Goal: Information Seeking & Learning: Find specific fact

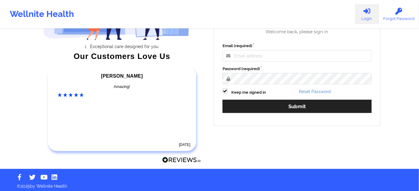
scroll to position [86, 0]
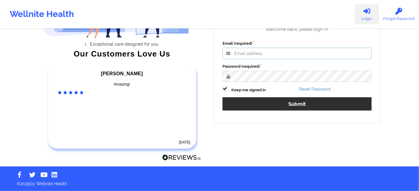
type input "[PERSON_NAME][EMAIL_ADDRESS][PERSON_NAME][DOMAIN_NAME]"
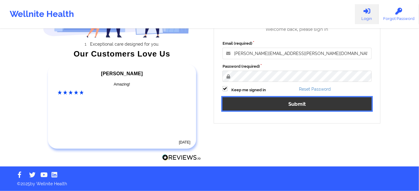
click at [261, 105] on button "Submit" at bounding box center [296, 104] width 149 height 13
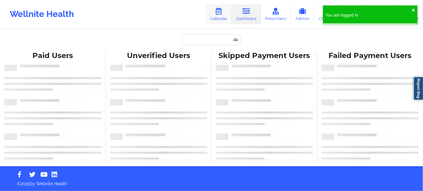
click at [221, 8] on icon at bounding box center [219, 11] width 8 height 7
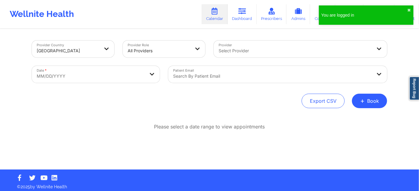
click at [215, 74] on div at bounding box center [272, 76] width 199 height 7
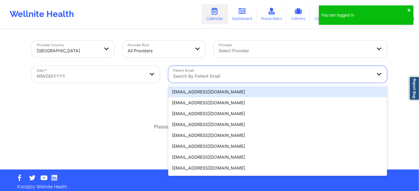
paste input "[EMAIL_ADDRESS][DOMAIN_NAME]"
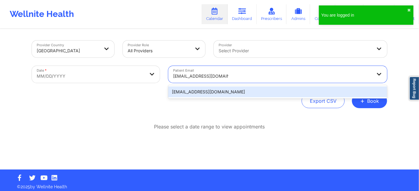
type input "[EMAIL_ADDRESS][DOMAIN_NAME]"
click at [105, 82] on body "You are logged in ✖︎ Wellnite Health Calendar Dashboard Prescribers Admins Coac…" at bounding box center [209, 95] width 419 height 191
select select "2025-8"
select select "2025-9"
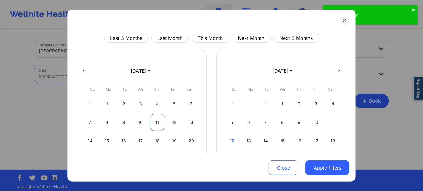
click at [154, 123] on div "11" at bounding box center [157, 122] width 15 height 17
select select "2025-8"
select select "2025-9"
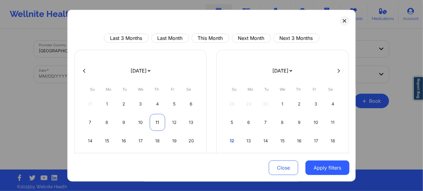
click at [154, 123] on div "11" at bounding box center [157, 122] width 15 height 17
select select "2025-8"
select select "2025-9"
click at [158, 121] on div "11" at bounding box center [157, 122] width 15 height 17
select select "2025-8"
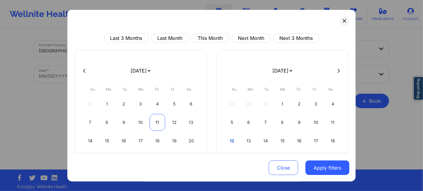
select select "2025-9"
select select "2025-8"
select select "2025-9"
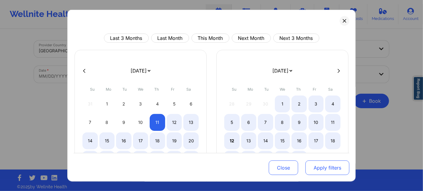
click at [326, 171] on button "Apply filters" at bounding box center [327, 168] width 44 height 15
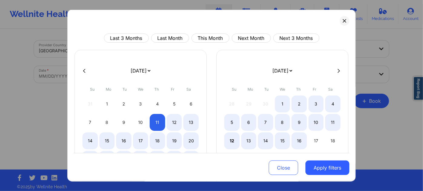
select select "2025-8"
select select "2025-9"
select select "2025-8"
select select "2025-9"
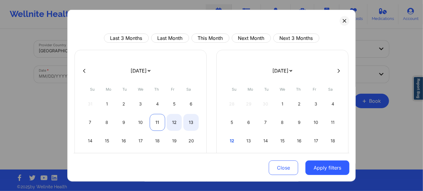
select select "2025-8"
select select "2025-9"
click at [154, 120] on div "11" at bounding box center [157, 122] width 15 height 17
select select "2025-8"
select select "2025-9"
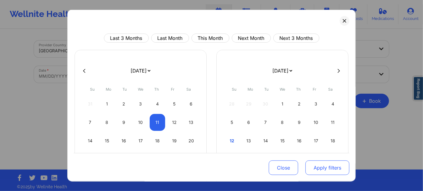
click at [312, 162] on button "Apply filters" at bounding box center [327, 168] width 44 height 15
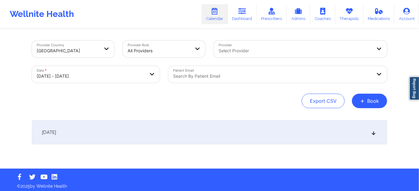
click at [268, 135] on div "[DATE]" at bounding box center [209, 133] width 355 height 24
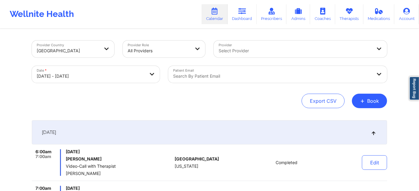
select select "2025-8"
select select "2025-9"
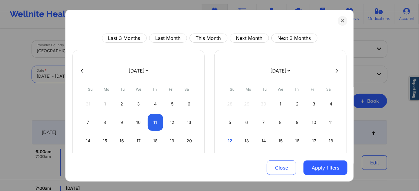
click at [132, 76] on body "Wellnite Health Calendar Dashboard Prescribers Admins Coaches Therapists Medica…" at bounding box center [209, 95] width 419 height 191
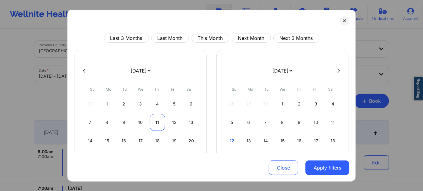
click at [157, 122] on div "11" at bounding box center [157, 122] width 15 height 17
select select "2025-8"
select select "2025-9"
click at [157, 122] on div "11" at bounding box center [157, 122] width 15 height 17
select select "2025-8"
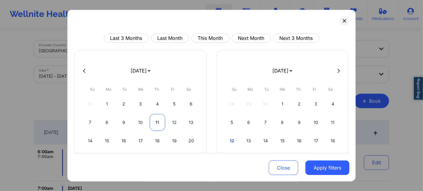
select select "2025-9"
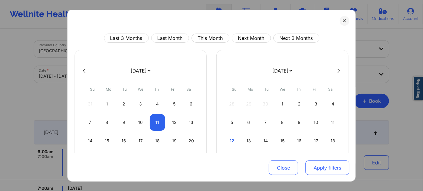
click at [323, 172] on button "Apply filters" at bounding box center [327, 168] width 44 height 15
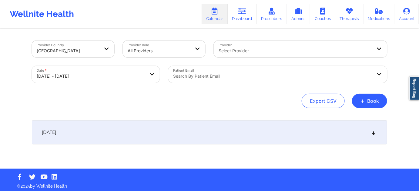
click at [211, 137] on div "[DATE]" at bounding box center [209, 133] width 355 height 24
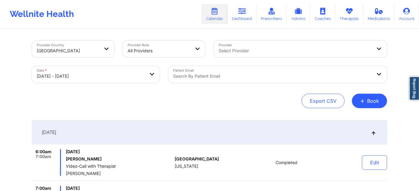
click at [209, 69] on div "Search by patient email" at bounding box center [270, 74] width 204 height 17
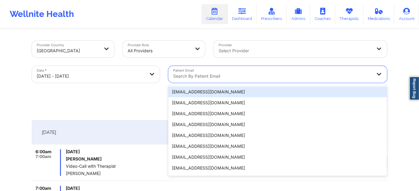
paste input "[EMAIL_ADDRESS][DOMAIN_NAME]"
type input "[EMAIL_ADDRESS][DOMAIN_NAME]"
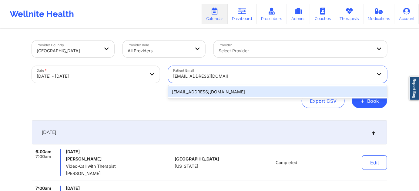
click at [209, 90] on div "[EMAIL_ADDRESS][DOMAIN_NAME]" at bounding box center [277, 92] width 219 height 11
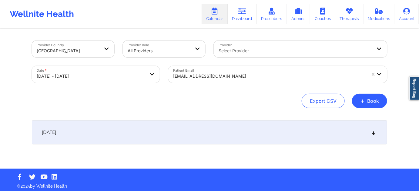
click at [205, 132] on div "[DATE]" at bounding box center [209, 133] width 355 height 24
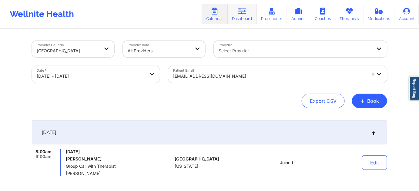
click at [246, 14] on icon at bounding box center [242, 11] width 8 height 7
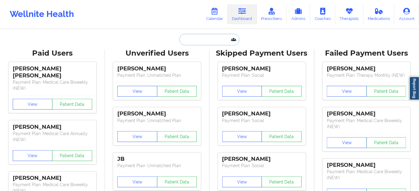
click at [211, 39] on input "text" at bounding box center [209, 40] width 60 height 12
paste input "[PERSON_NAME]"
type input "[PERSON_NAME]"
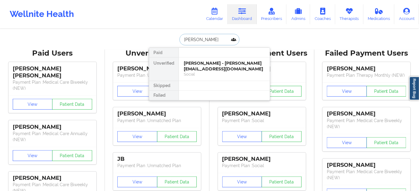
click at [198, 62] on div "[PERSON_NAME] - [PERSON_NAME][EMAIL_ADDRESS][DOMAIN_NAME]" at bounding box center [224, 66] width 81 height 11
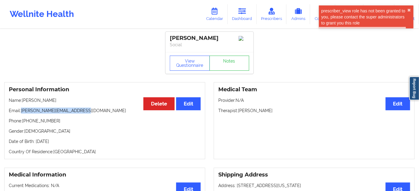
drag, startPoint x: 22, startPoint y: 109, endPoint x: 120, endPoint y: 75, distance: 104.6
click at [94, 107] on div "Personal Information Edit Delete Name: [PERSON_NAME] Email: [PERSON_NAME][EMAIL…" at bounding box center [104, 120] width 201 height 77
copy p "[PERSON_NAME][EMAIL_ADDRESS][DOMAIN_NAME]"
click at [248, 12] on link "Dashboard" at bounding box center [242, 14] width 29 height 20
click at [240, 14] on icon at bounding box center [242, 11] width 8 height 7
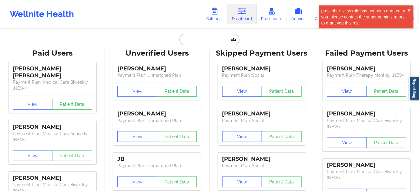
click at [209, 36] on input "text" at bounding box center [209, 40] width 60 height 12
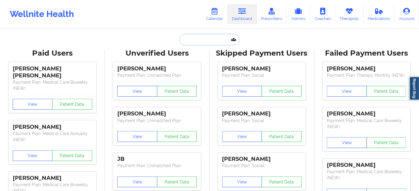
paste input "[PERSON_NAME]"
type input "[PERSON_NAME]"
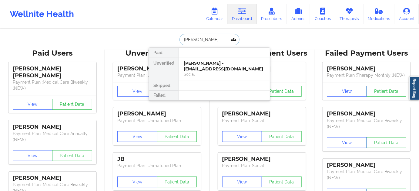
click at [204, 68] on div "[PERSON_NAME] - [EMAIL_ADDRESS][DOMAIN_NAME]" at bounding box center [224, 66] width 81 height 11
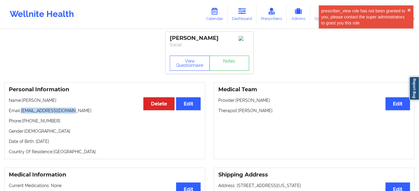
drag, startPoint x: 22, startPoint y: 112, endPoint x: 73, endPoint y: 112, distance: 50.9
click at [73, 111] on p "Email: [EMAIL_ADDRESS][DOMAIN_NAME]" at bounding box center [105, 111] width 192 height 6
copy p "[EMAIL_ADDRESS][DOMAIN_NAME]"
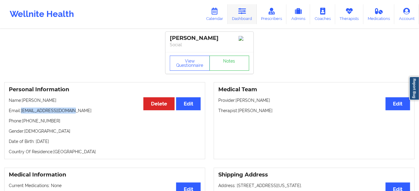
click at [249, 12] on link "Dashboard" at bounding box center [242, 14] width 29 height 20
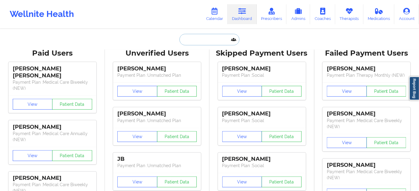
click at [218, 37] on input "text" at bounding box center [209, 40] width 60 height 12
paste input "[PERSON_NAME][MEDICAL_DATA]"
type input "[PERSON_NAME][MEDICAL_DATA]"
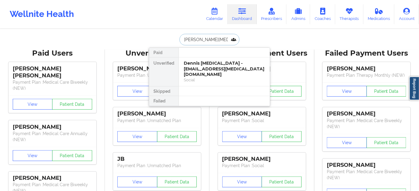
click at [208, 68] on div "Dennis [MEDICAL_DATA] - [EMAIL_ADDRESS][MEDICAL_DATA][DOMAIN_NAME]" at bounding box center [224, 69] width 81 height 17
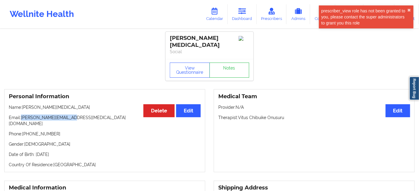
drag, startPoint x: 22, startPoint y: 113, endPoint x: 78, endPoint y: 108, distance: 55.7
click at [78, 108] on div "Personal Information Edit Delete Name: [PERSON_NAME][MEDICAL_DATA] Email: [PERS…" at bounding box center [104, 130] width 201 height 83
copy p "[PERSON_NAME][EMAIL_ADDRESS][MEDICAL_DATA][DOMAIN_NAME]"
click at [245, 14] on icon at bounding box center [242, 11] width 8 height 7
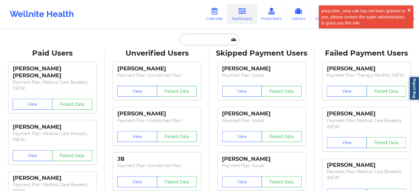
click at [217, 43] on input "text" at bounding box center [209, 40] width 60 height 12
paste input "[PERSON_NAME]"
type input "[PERSON_NAME]"
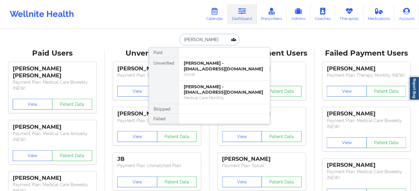
click at [208, 66] on div "[PERSON_NAME] - [EMAIL_ADDRESS][DOMAIN_NAME]" at bounding box center [224, 66] width 81 height 11
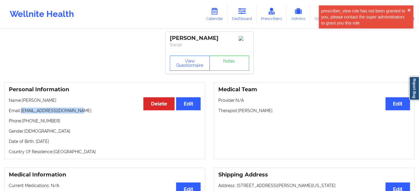
drag, startPoint x: 21, startPoint y: 114, endPoint x: 90, endPoint y: 113, distance: 68.8
click at [90, 113] on p "Email: [EMAIL_ADDRESS][DOMAIN_NAME]" at bounding box center [105, 111] width 192 height 6
copy p "[EMAIL_ADDRESS][DOMAIN_NAME]"
drag, startPoint x: 237, startPoint y: 19, endPoint x: 235, endPoint y: 23, distance: 4.6
click at [237, 19] on link "Dashboard" at bounding box center [242, 14] width 29 height 20
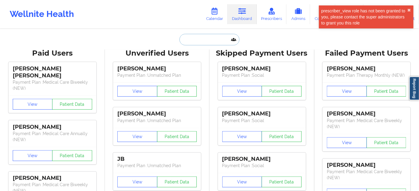
click at [227, 42] on input "text" at bounding box center [209, 40] width 60 height 12
paste input "[EMAIL_ADDRESS][DOMAIN_NAME]"
type input "[EMAIL_ADDRESS][DOMAIN_NAME]"
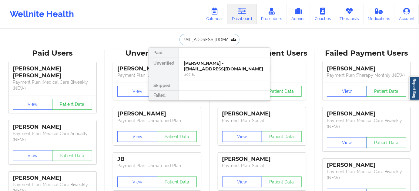
click at [206, 64] on div "[PERSON_NAME] - [EMAIL_ADDRESS][DOMAIN_NAME]" at bounding box center [224, 66] width 81 height 11
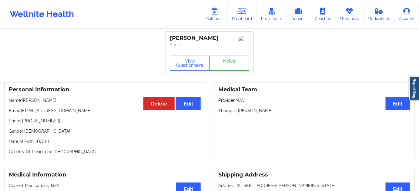
click at [227, 62] on link "Notes" at bounding box center [229, 63] width 40 height 15
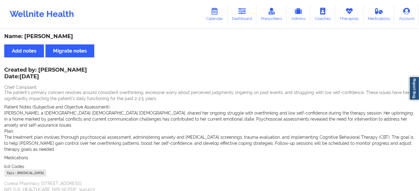
drag, startPoint x: 235, startPoint y: 14, endPoint x: 237, endPoint y: 28, distance: 14.4
click at [235, 14] on link "Dashboard" at bounding box center [242, 14] width 29 height 20
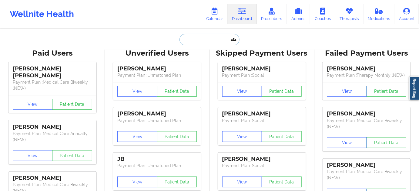
click at [221, 38] on input "text" at bounding box center [209, 40] width 60 height 12
type input "s"
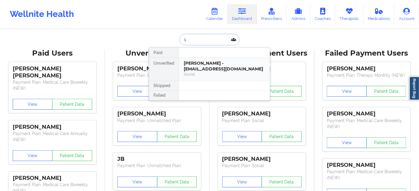
click at [208, 61] on div "[PERSON_NAME] - [EMAIL_ADDRESS][DOMAIN_NAME]" at bounding box center [224, 66] width 81 height 11
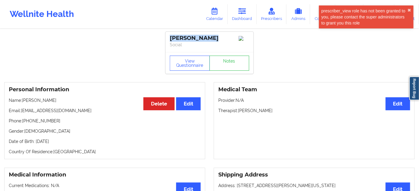
drag, startPoint x: 213, startPoint y: 38, endPoint x: 167, endPoint y: 37, distance: 46.1
click at [167, 37] on div "[PERSON_NAME] Social" at bounding box center [209, 42] width 88 height 20
copy div "[PERSON_NAME]"
drag, startPoint x: 239, startPoint y: 111, endPoint x: 276, endPoint y: 111, distance: 37.6
click at [276, 111] on p "Therapist: [PERSON_NAME]" at bounding box center [314, 111] width 192 height 6
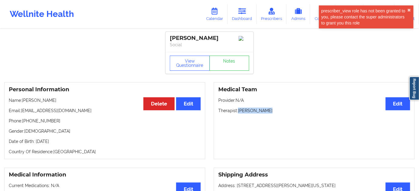
copy p "[PERSON_NAME]"
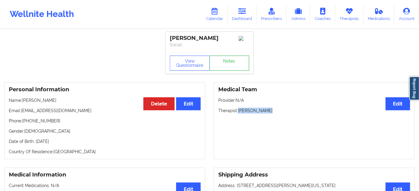
click at [228, 66] on link "Notes" at bounding box center [229, 63] width 40 height 15
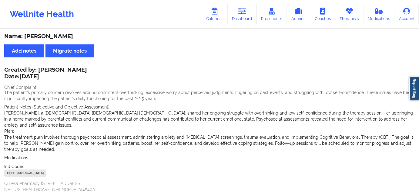
click at [10, 170] on div "F41.1 - [MEDICAL_DATA]" at bounding box center [25, 173] width 42 height 7
copy div "F41.1"
click at [247, 18] on link "Dashboard" at bounding box center [242, 14] width 29 height 20
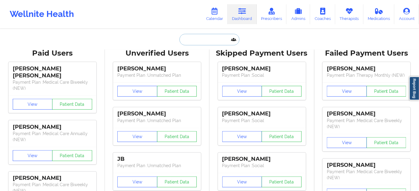
click at [222, 42] on input "text" at bounding box center [209, 40] width 60 height 12
type input "d"
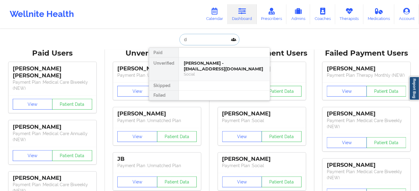
click at [212, 63] on div "[PERSON_NAME] - [EMAIL_ADDRESS][DOMAIN_NAME]" at bounding box center [224, 66] width 81 height 11
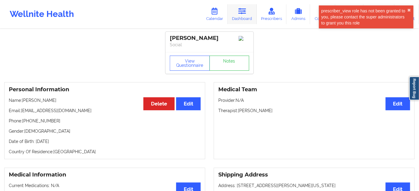
click at [239, 18] on link "Dashboard" at bounding box center [242, 14] width 29 height 20
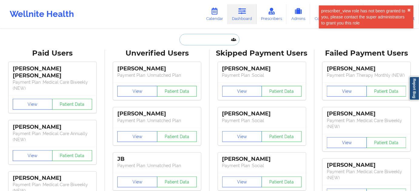
click at [202, 35] on input "text" at bounding box center [209, 40] width 60 height 12
paste input "[PERSON_NAME]"
type input "[PERSON_NAME]"
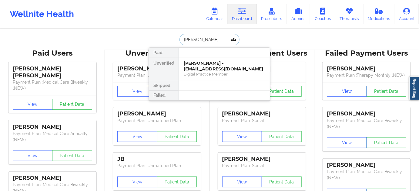
click at [204, 71] on div "[PERSON_NAME] - [EMAIL_ADDRESS][DOMAIN_NAME]" at bounding box center [224, 66] width 81 height 11
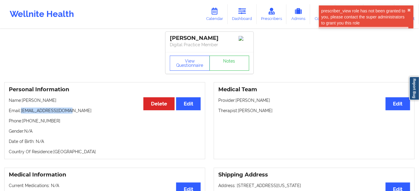
drag, startPoint x: 22, startPoint y: 113, endPoint x: 95, endPoint y: 115, distance: 72.5
click at [86, 114] on p "Email: [EMAIL_ADDRESS][DOMAIN_NAME]" at bounding box center [105, 111] width 192 height 6
copy p "[EMAIL_ADDRESS][DOMAIN_NAME]"
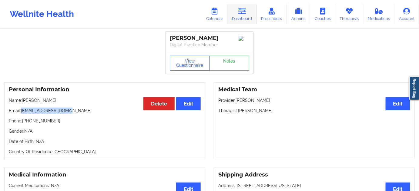
click at [243, 17] on link "Dashboard" at bounding box center [242, 14] width 29 height 20
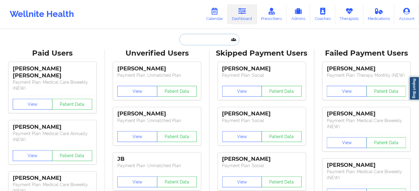
click at [195, 39] on input "text" at bounding box center [209, 40] width 60 height 12
paste input "[EMAIL_ADDRESS][DOMAIN_NAME]"
type input "[EMAIL_ADDRESS][DOMAIN_NAME]"
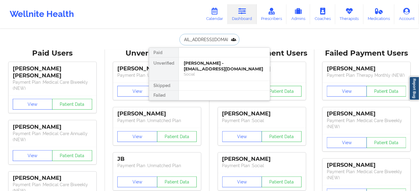
click at [200, 65] on div "[PERSON_NAME] - [EMAIL_ADDRESS][DOMAIN_NAME]" at bounding box center [224, 66] width 81 height 11
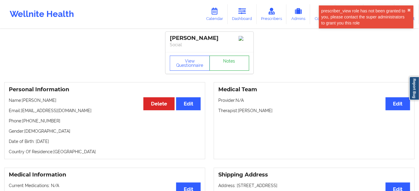
click at [225, 66] on link "Notes" at bounding box center [229, 63] width 40 height 15
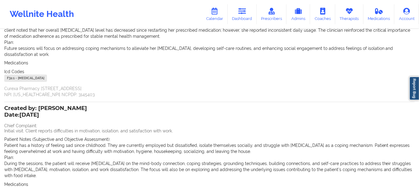
scroll to position [110, 0]
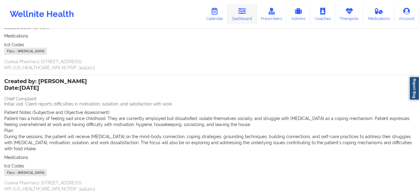
click at [241, 13] on icon at bounding box center [242, 11] width 8 height 7
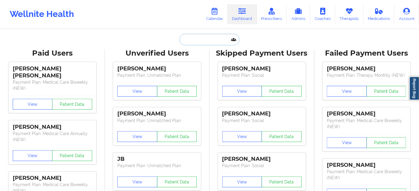
click at [197, 38] on input "text" at bounding box center [209, 40] width 60 height 12
type input "s"
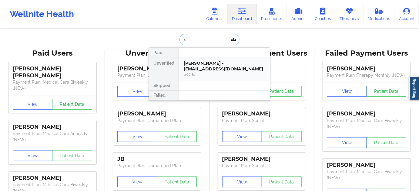
click at [198, 68] on div "[PERSON_NAME] - [EMAIL_ADDRESS][DOMAIN_NAME]" at bounding box center [224, 66] width 81 height 11
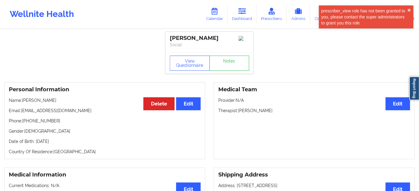
drag, startPoint x: 230, startPoint y: 35, endPoint x: 96, endPoint y: 8, distance: 136.7
click at [166, 35] on div "[PERSON_NAME] Social" at bounding box center [209, 42] width 88 height 20
copy div "[PERSON_NAME]"
click at [222, 64] on link "Notes" at bounding box center [229, 63] width 40 height 15
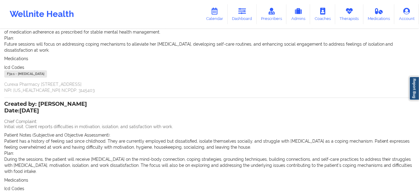
scroll to position [128, 0]
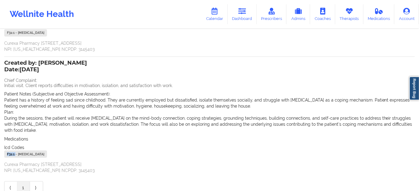
drag, startPoint x: 15, startPoint y: 154, endPoint x: 2, endPoint y: 154, distance: 13.9
click at [2, 154] on div "Name: [PERSON_NAME] Add notes Migrate notes Created by: [PERSON_NAME] Date: [DA…" at bounding box center [209, 50] width 419 height 298
copy div "F32.1"
